Goal: Connect with others: Establish contact or relationships with other users

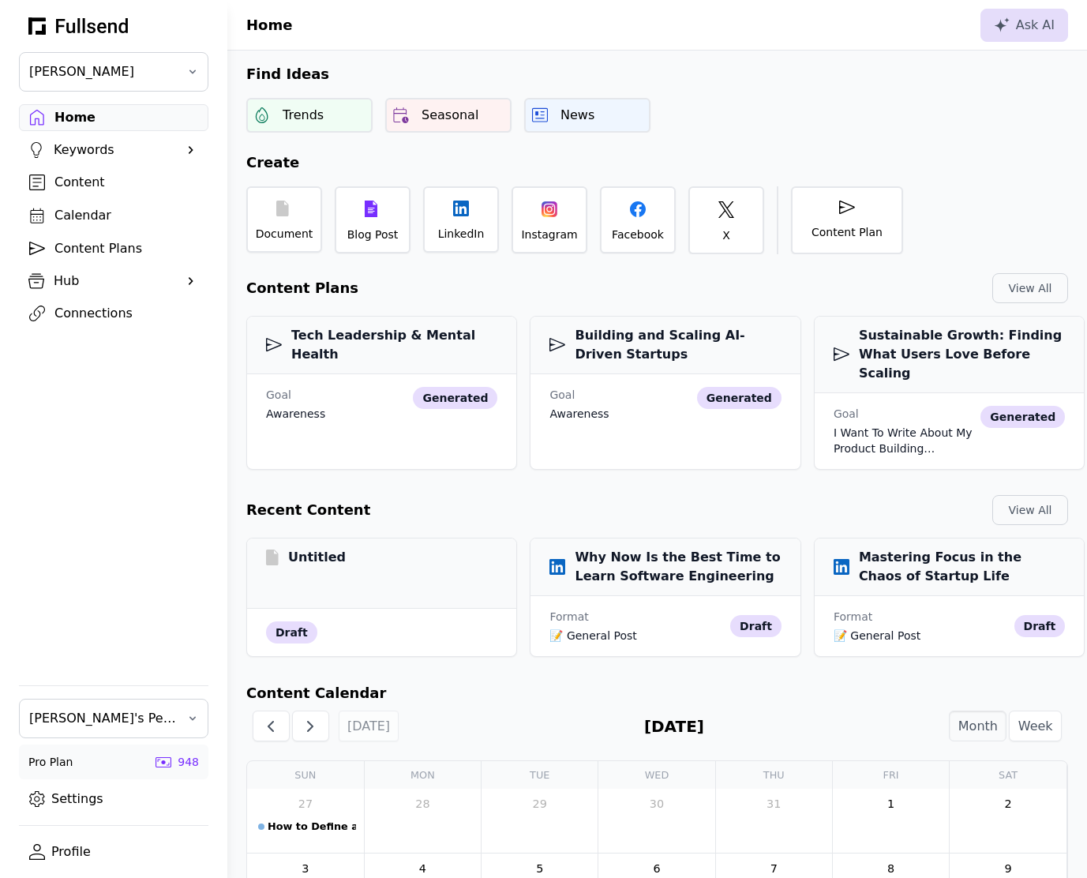
click at [79, 317] on div "Connections" at bounding box center [126, 313] width 144 height 19
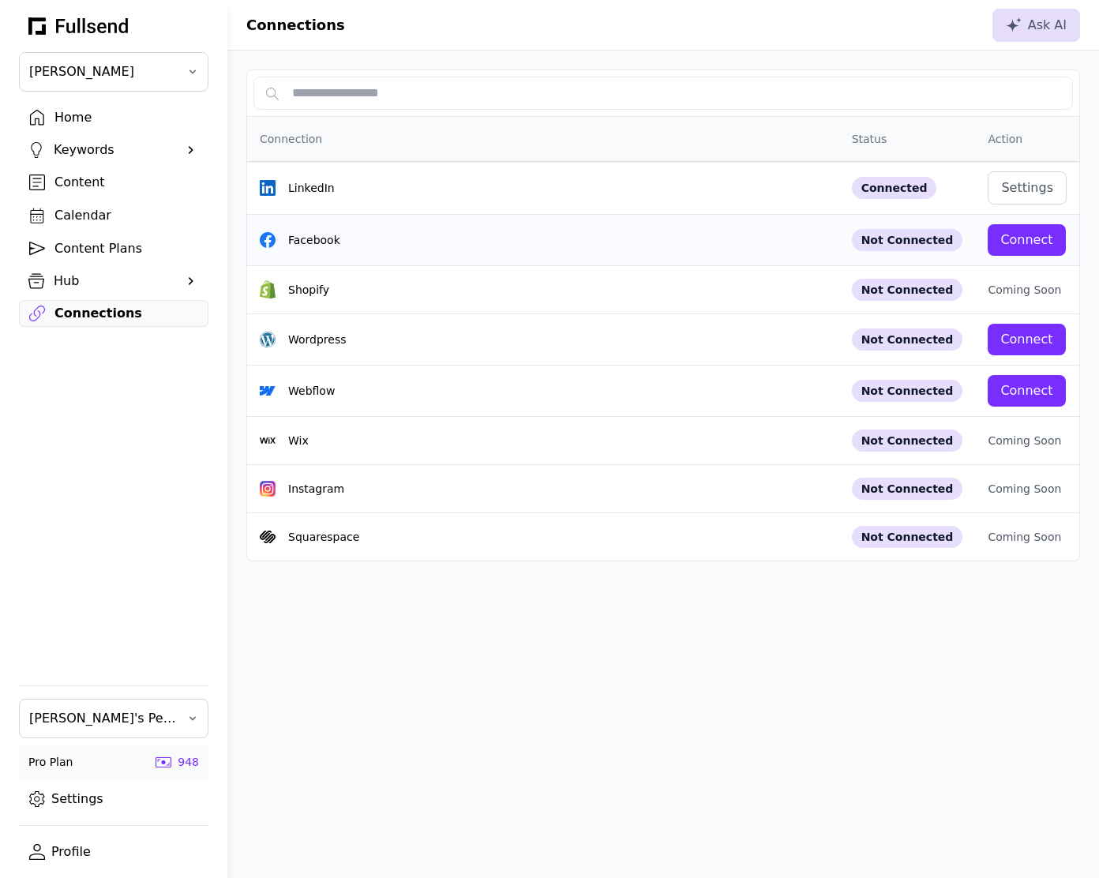
click at [1034, 237] on div "Connect" at bounding box center [1026, 239] width 52 height 19
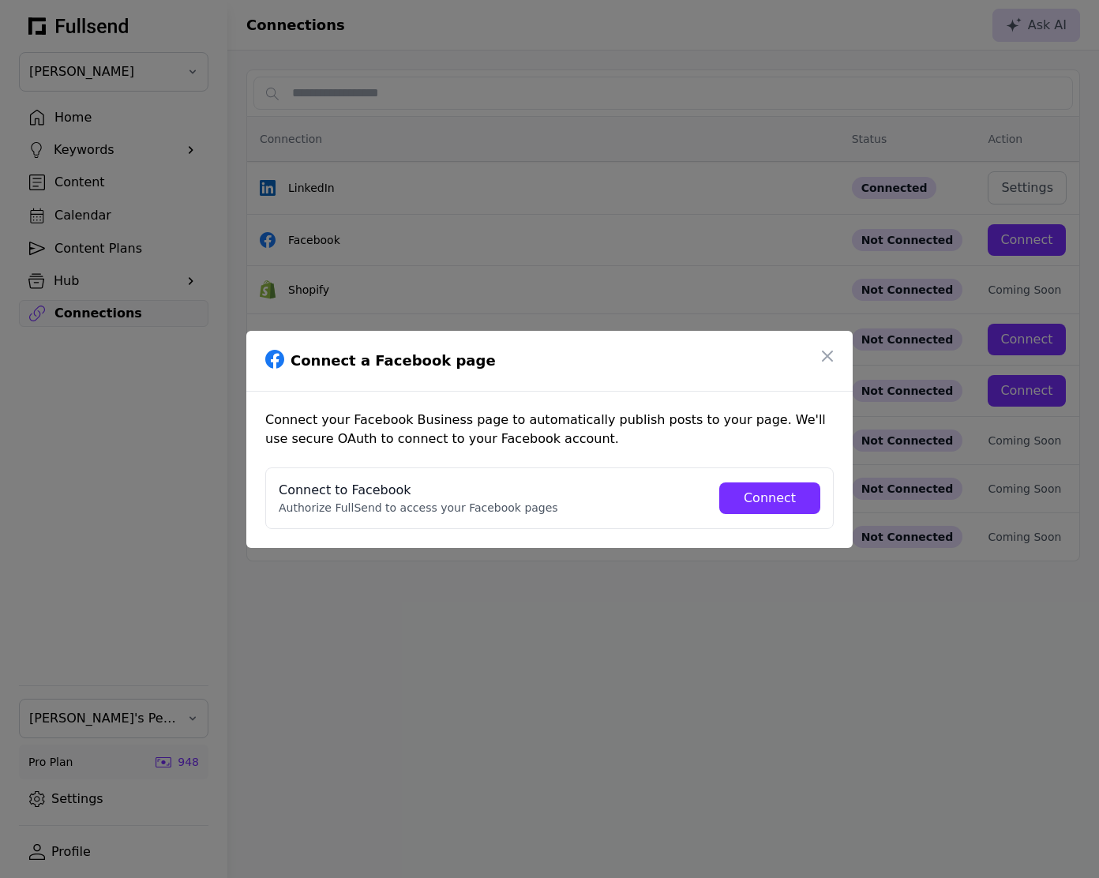
click at [751, 485] on button "Connect" at bounding box center [769, 498] width 101 height 32
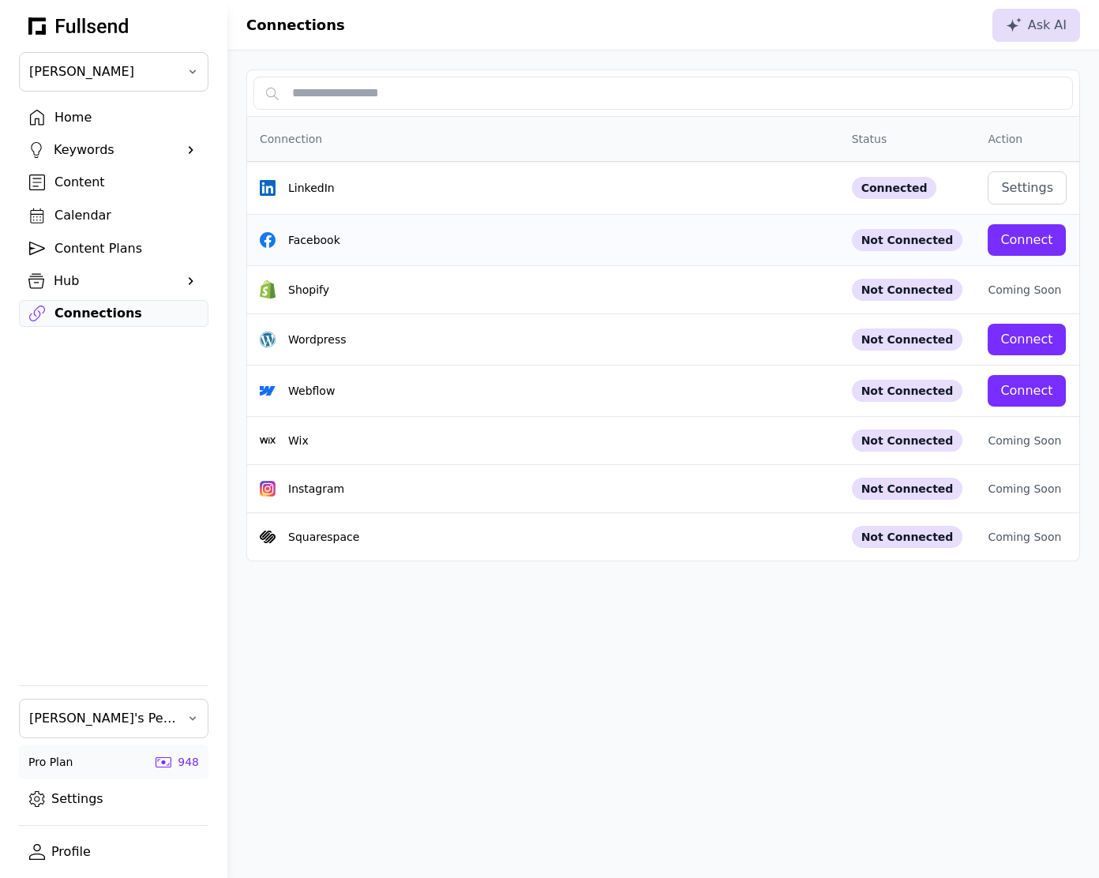
click at [1047, 245] on div "Connect" at bounding box center [1026, 239] width 52 height 19
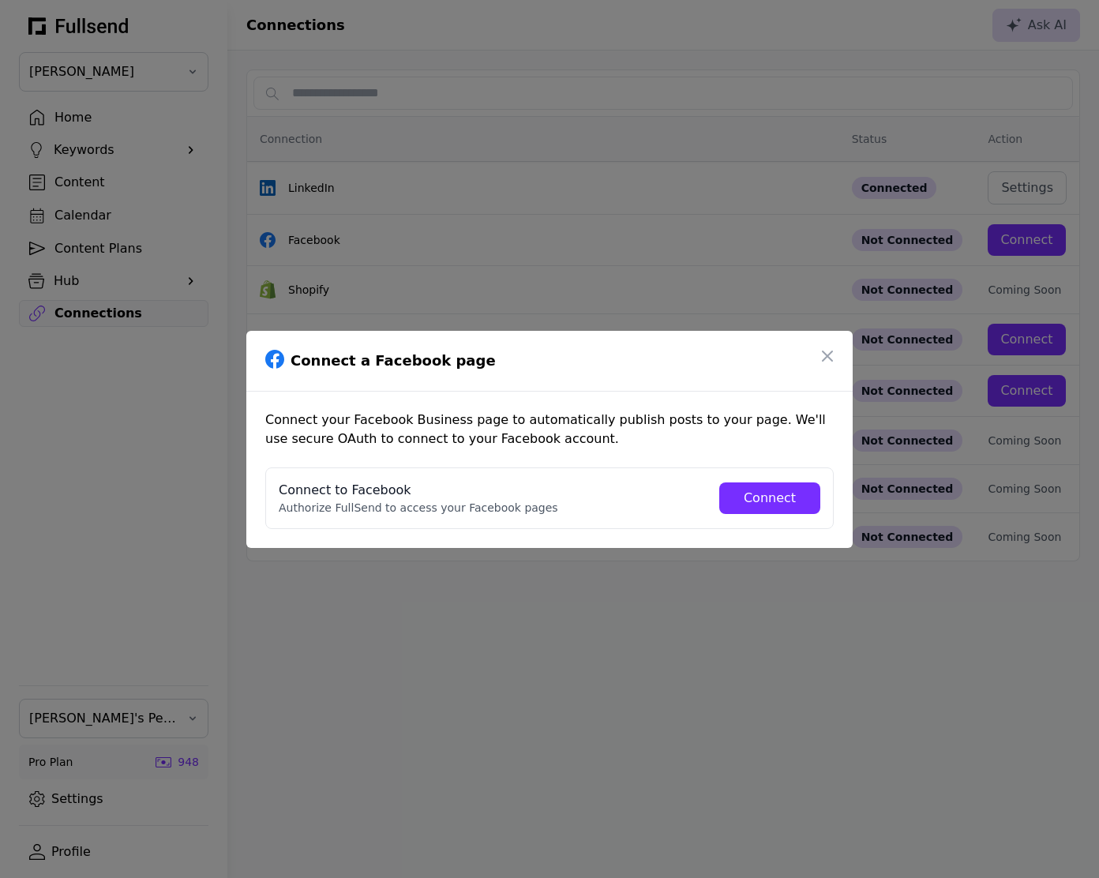
click at [755, 492] on div "Connect" at bounding box center [770, 498] width 76 height 19
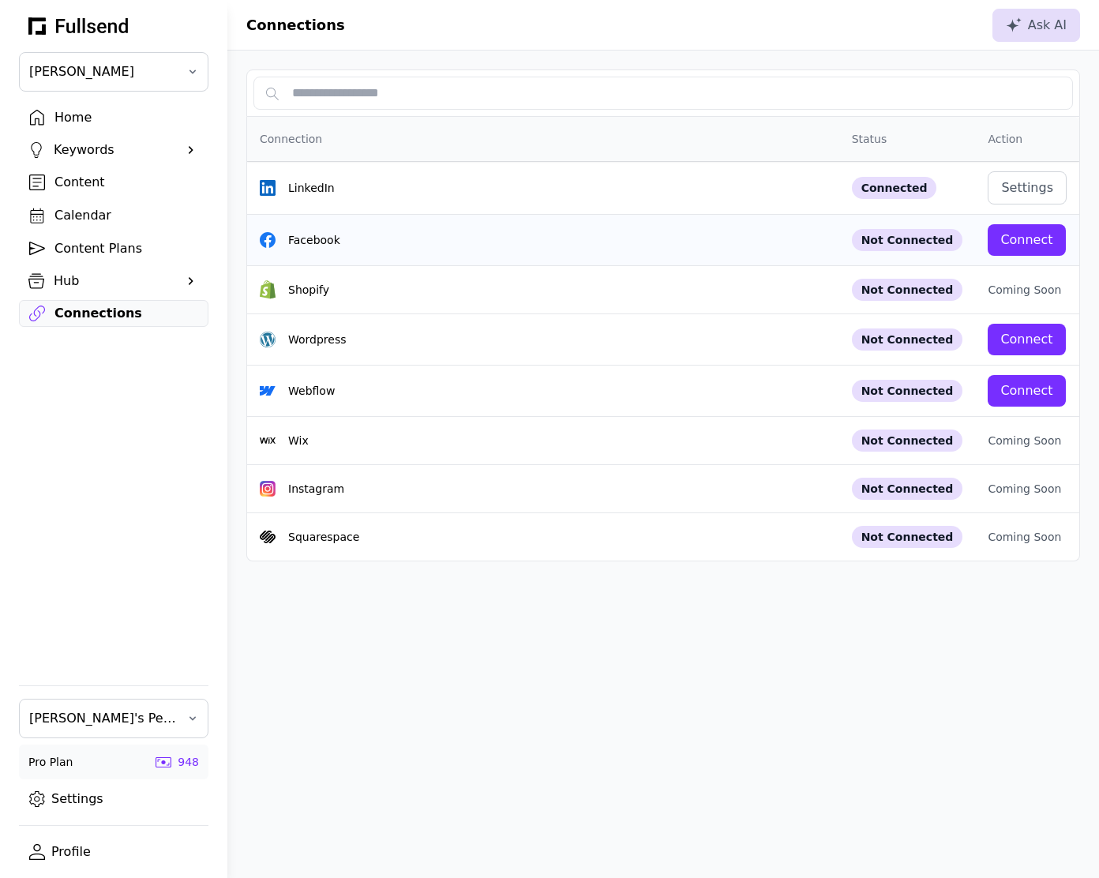
click at [1062, 238] on button "Connect" at bounding box center [1025, 240] width 77 height 32
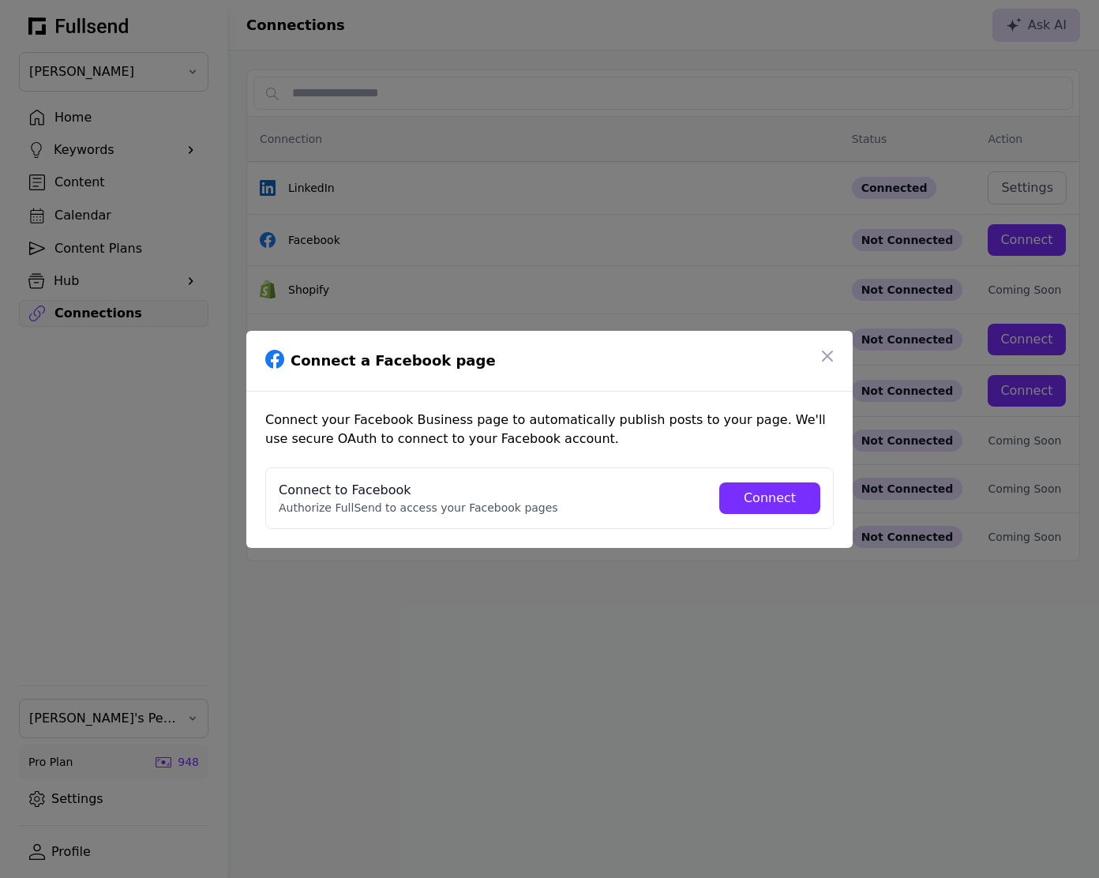
click at [749, 511] on button "Connect" at bounding box center [769, 498] width 101 height 32
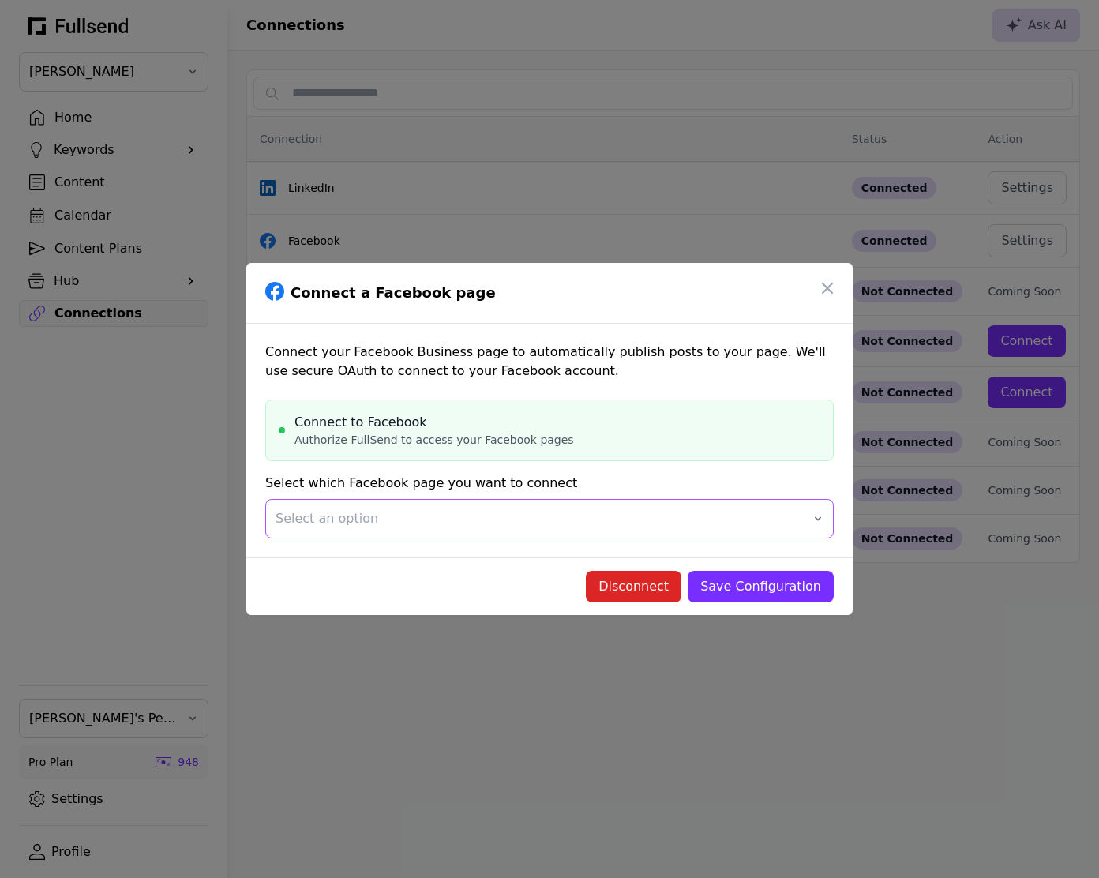
click at [580, 511] on span "Select an option" at bounding box center [538, 518] width 526 height 19
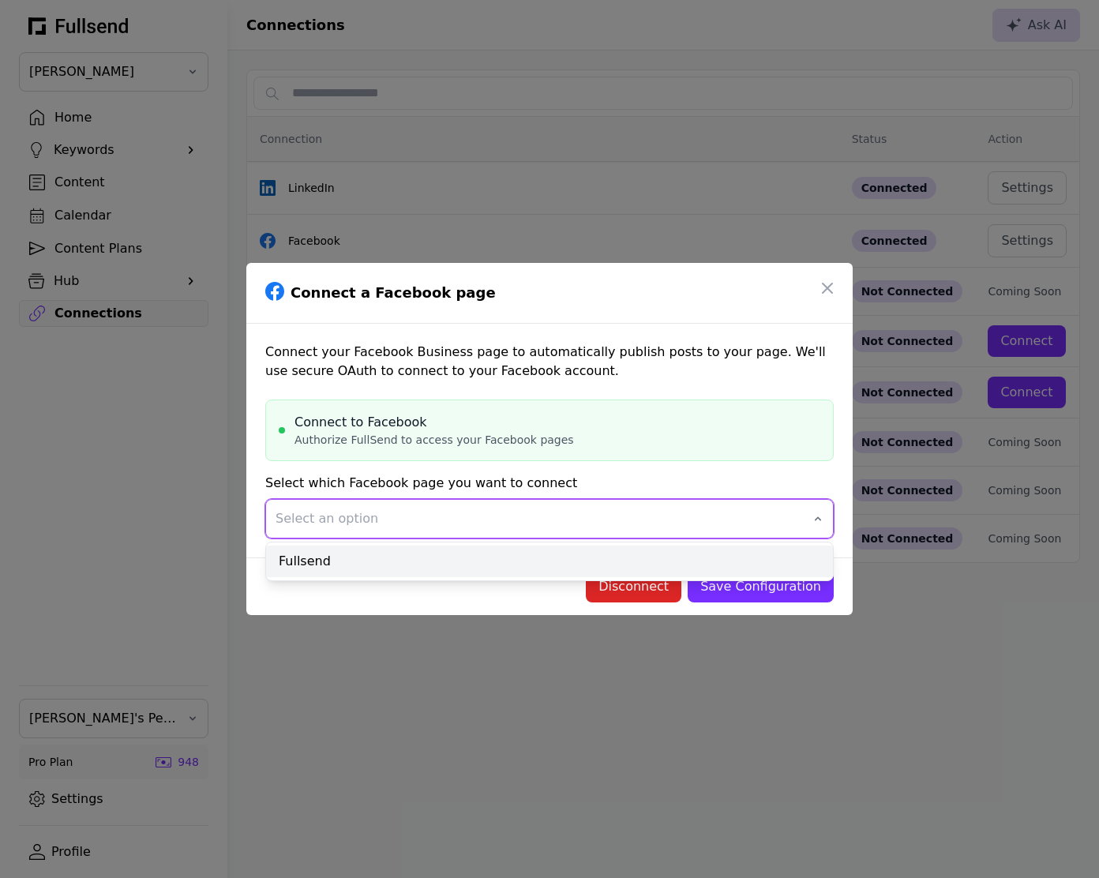
click at [468, 556] on div "Fullsend" at bounding box center [549, 561] width 567 height 32
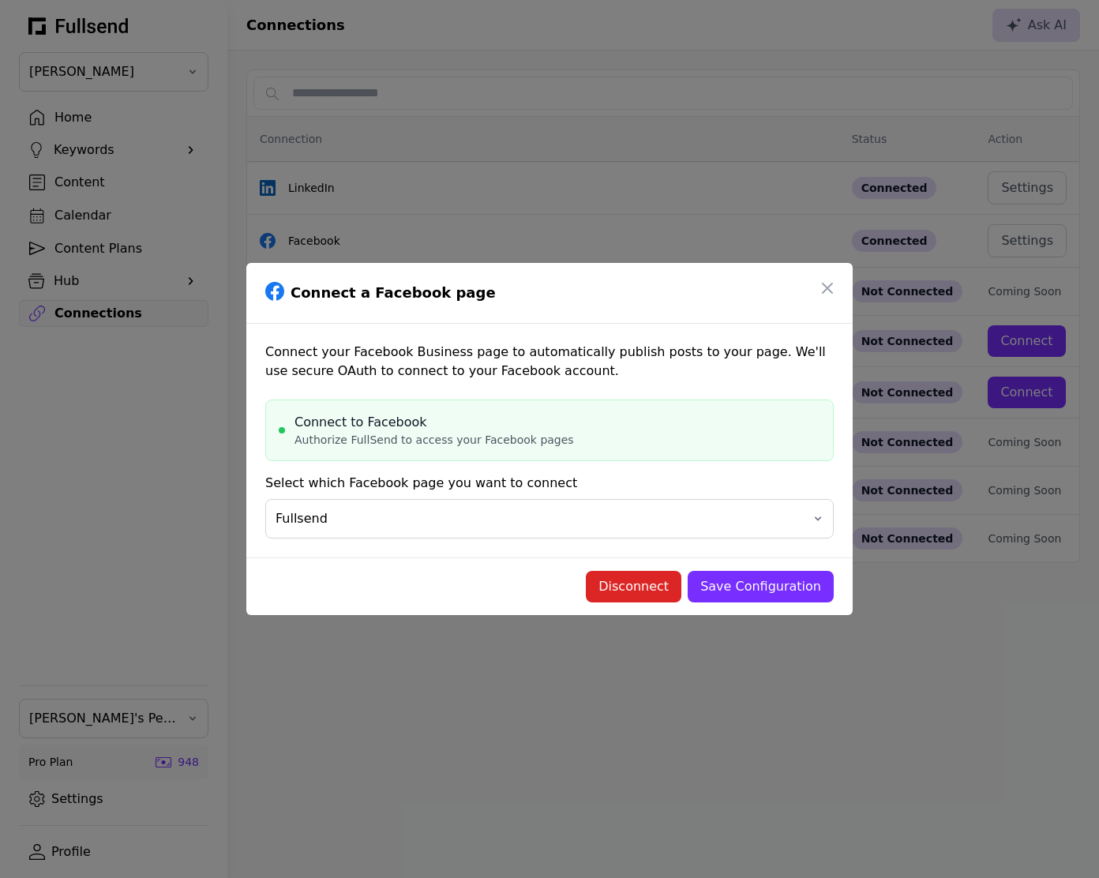
click at [758, 590] on div "Save Configuration" at bounding box center [760, 586] width 121 height 19
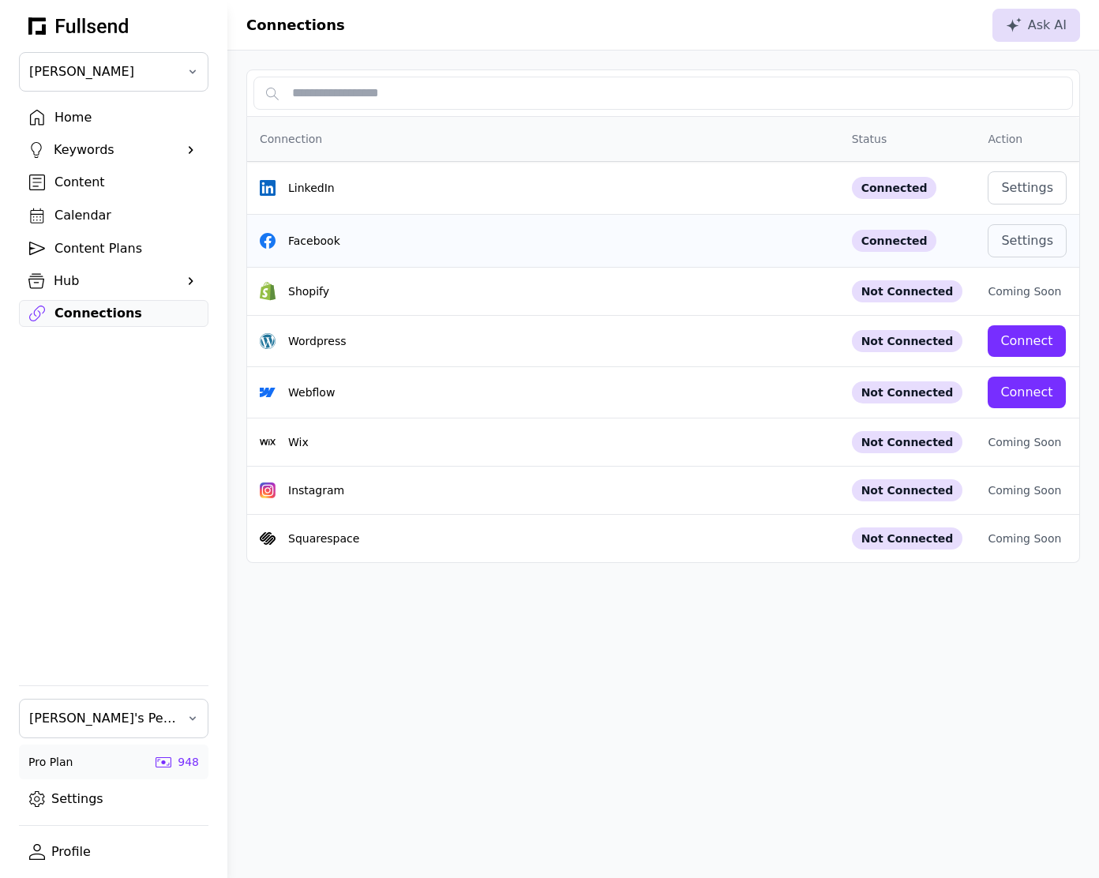
click at [695, 245] on div "Facebook" at bounding box center [543, 241] width 567 height 16
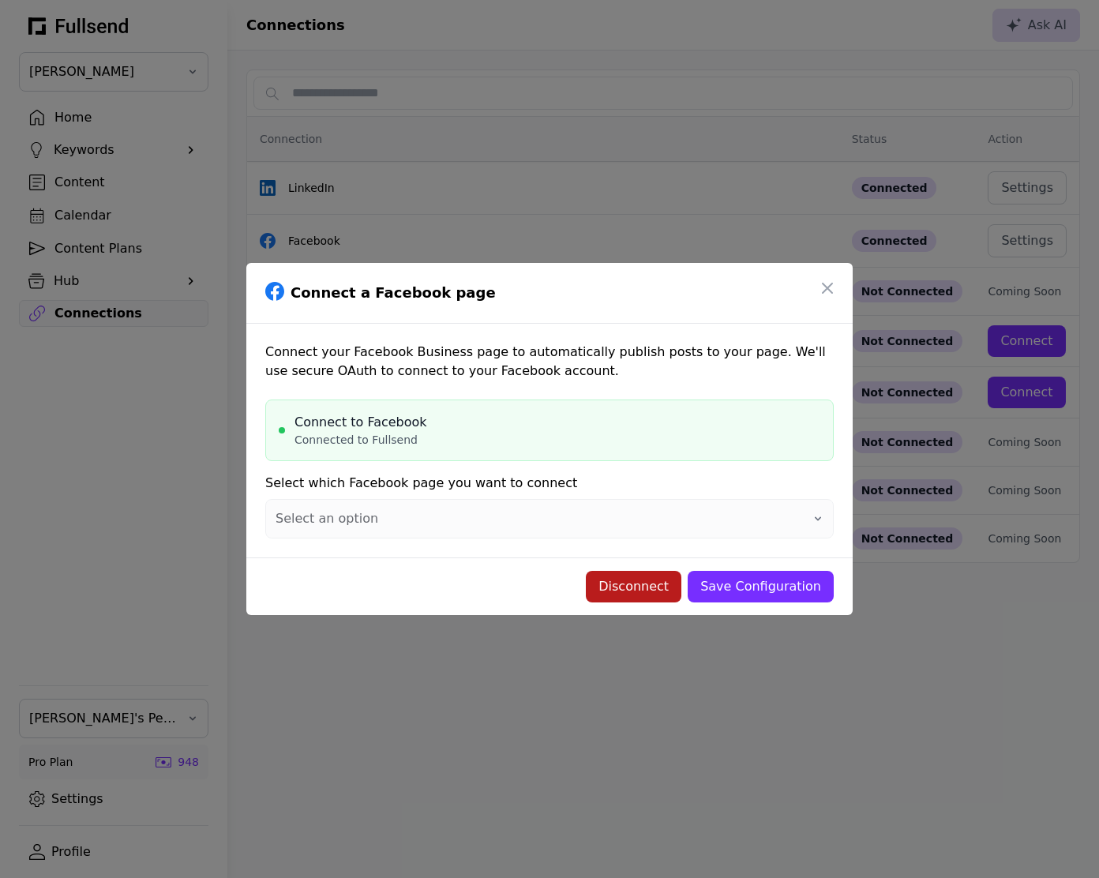
click at [628, 587] on div "Disconnect" at bounding box center [633, 586] width 70 height 19
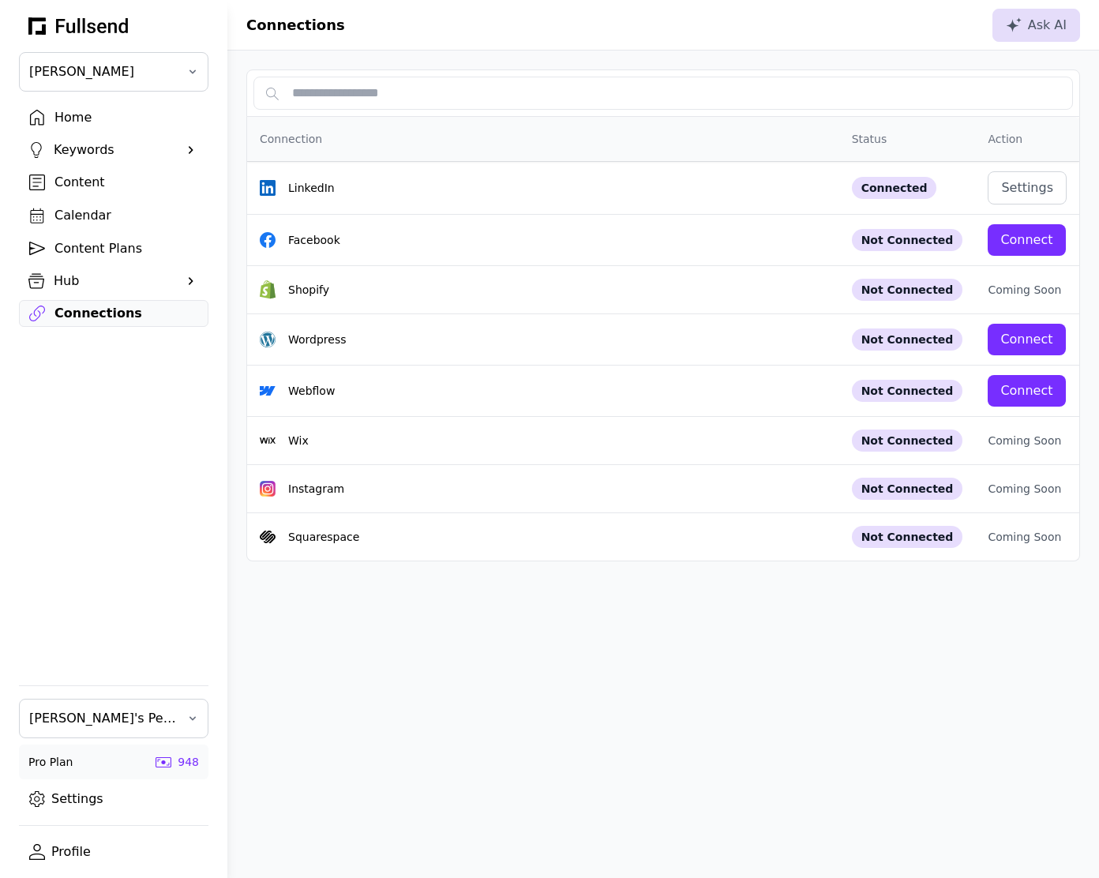
click at [683, 651] on div "Connections Ask AI Connection Status Action LinkedIn Connected Settings Faceboo…" at bounding box center [662, 439] width 871 height 878
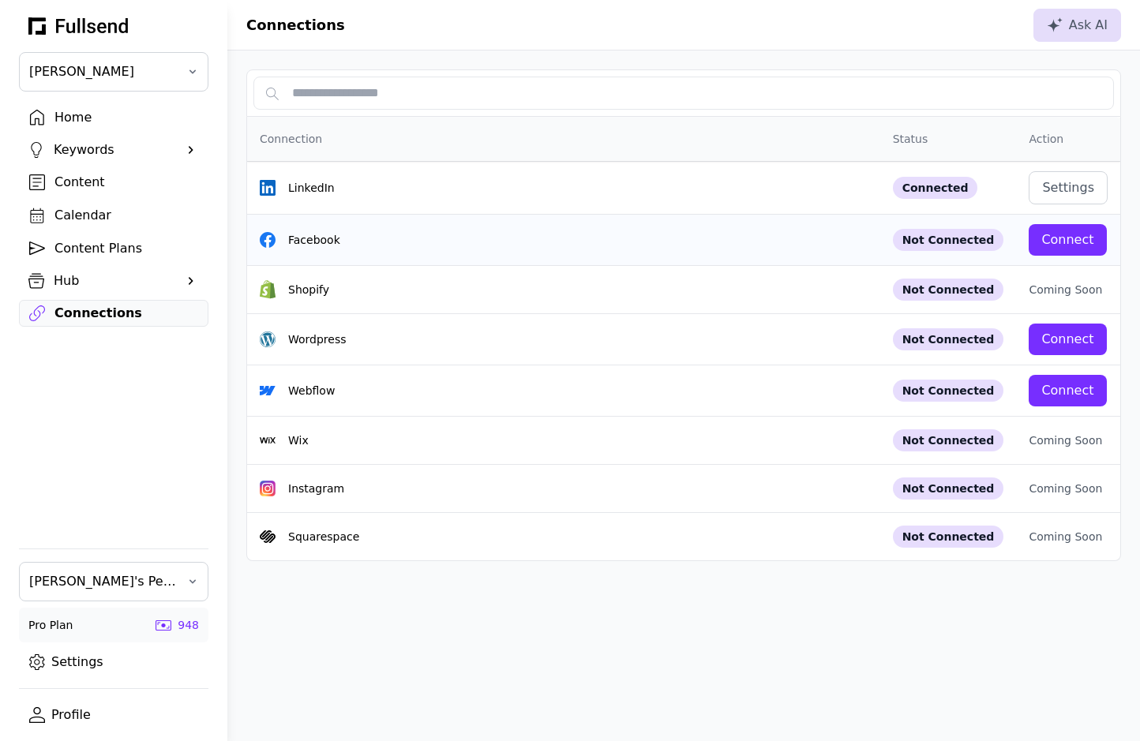
click at [672, 239] on div "Facebook" at bounding box center [564, 240] width 608 height 16
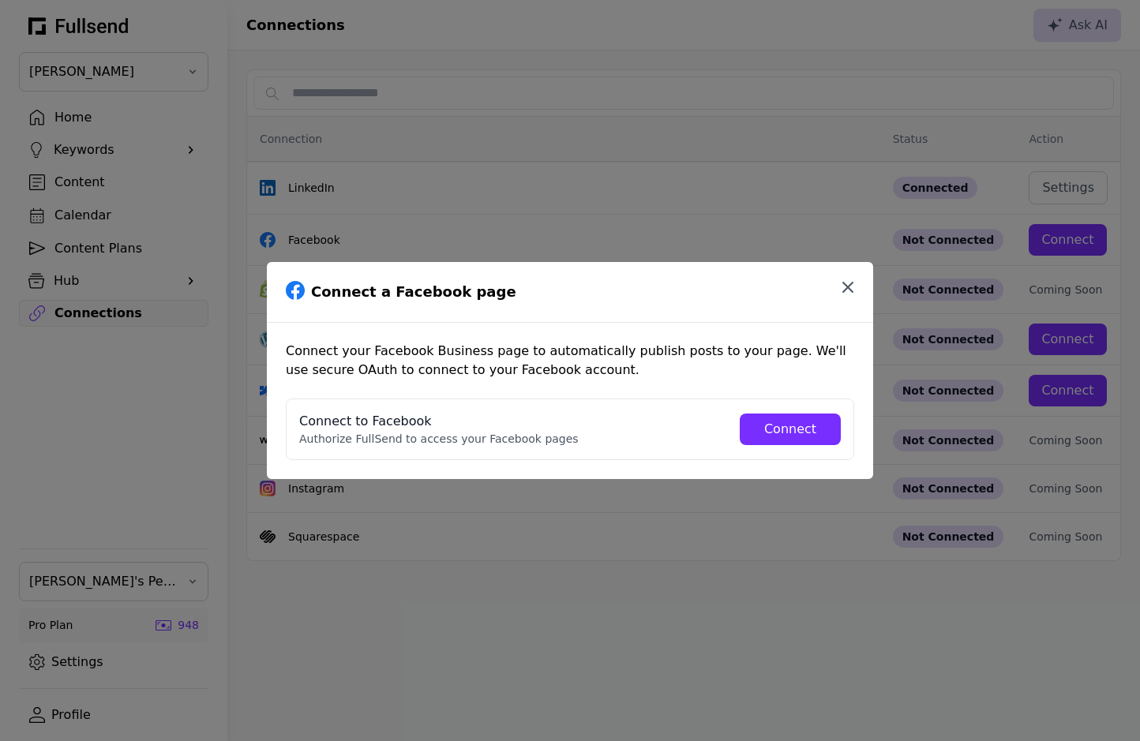
click at [857, 277] on button "button" at bounding box center [848, 288] width 32 height 32
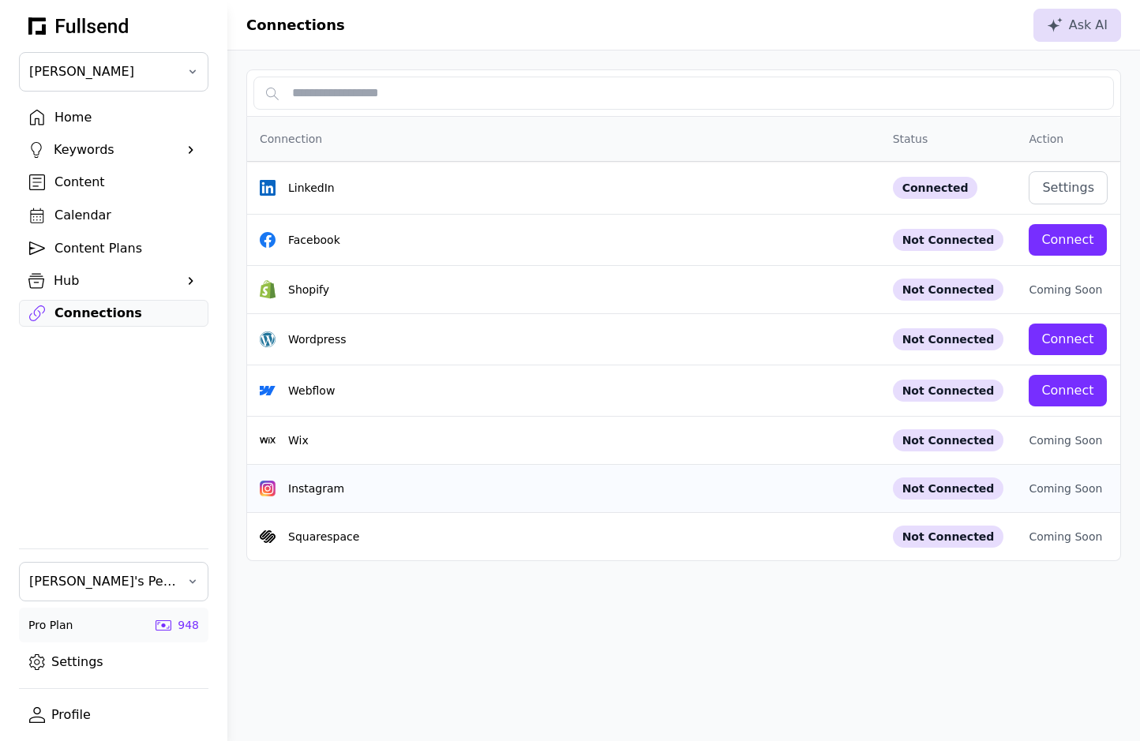
click at [691, 476] on td "Instagram" at bounding box center [563, 489] width 633 height 48
click at [654, 608] on div "Connections Ask AI Connection Status Action LinkedIn Connected Settings Faceboo…" at bounding box center [683, 370] width 912 height 741
